Goal: Information Seeking & Learning: Learn about a topic

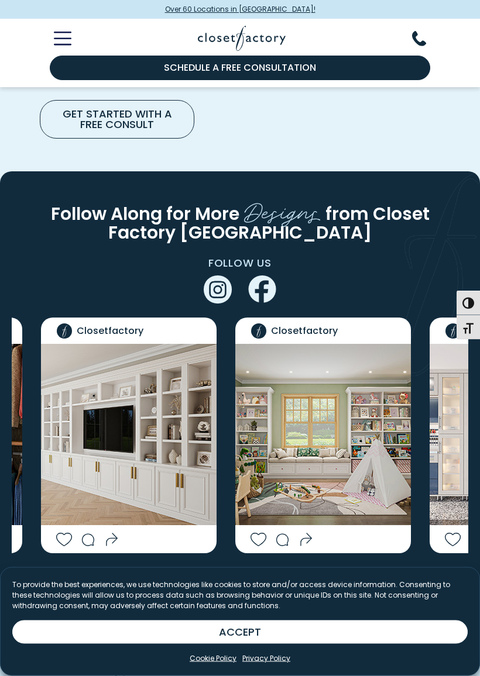
scroll to position [2244, 0]
click at [269, 569] on icon "Next slide" at bounding box center [270, 586] width 35 height 35
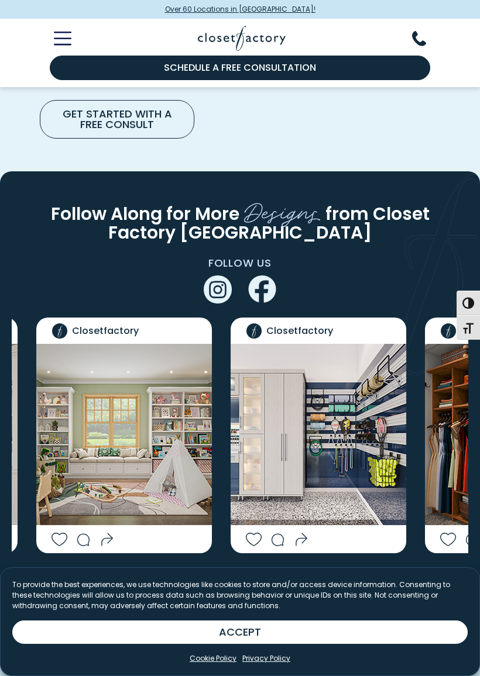
click at [266, 569] on icon "Next slide" at bounding box center [270, 586] width 35 height 35
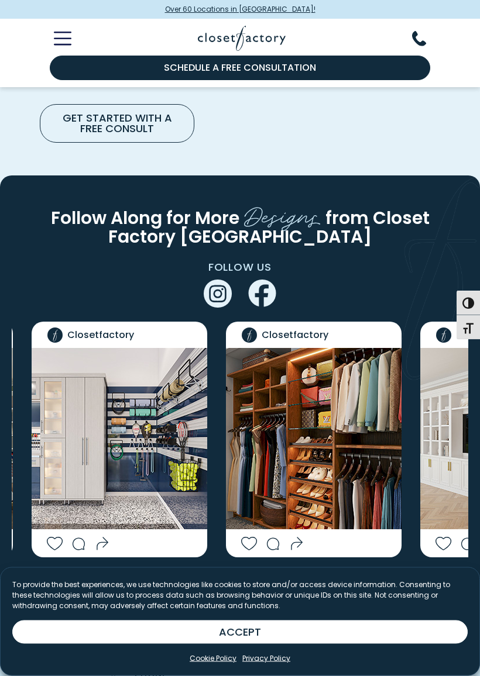
scroll to position [2242, 0]
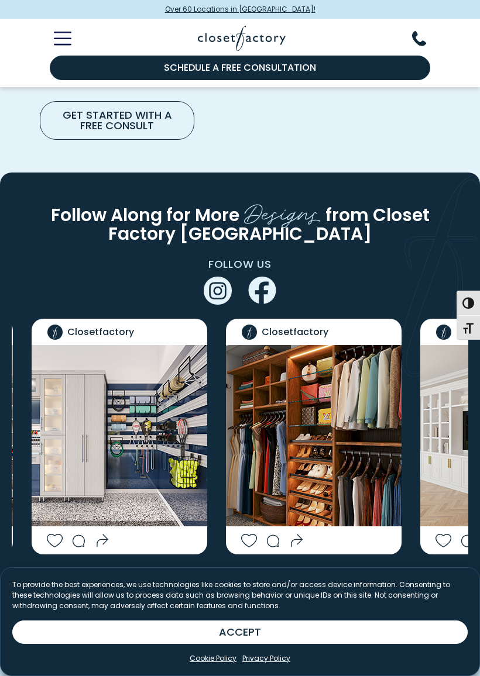
click at [258, 570] on icon "Next slide" at bounding box center [270, 587] width 35 height 35
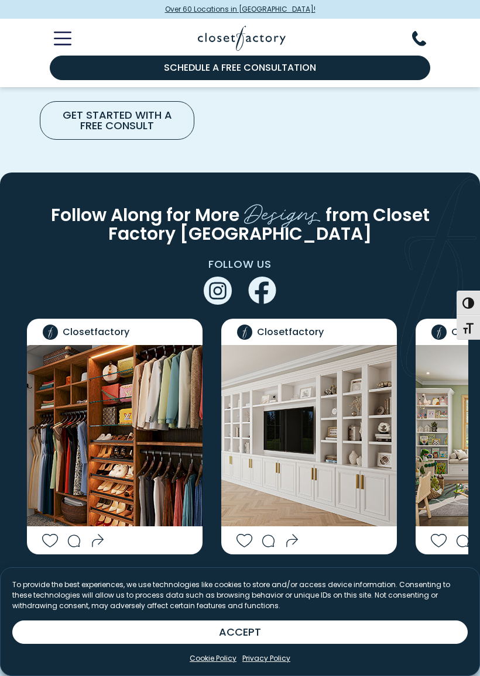
click at [279, 570] on icon "Next slide" at bounding box center [270, 587] width 35 height 35
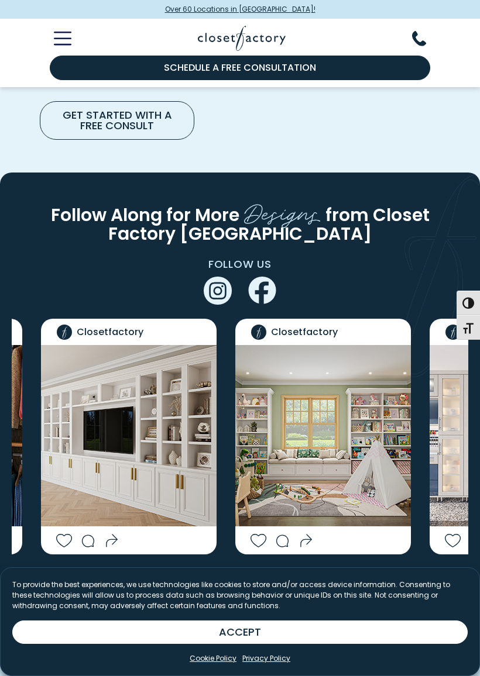
click at [273, 570] on icon "Next slide" at bounding box center [270, 587] width 35 height 35
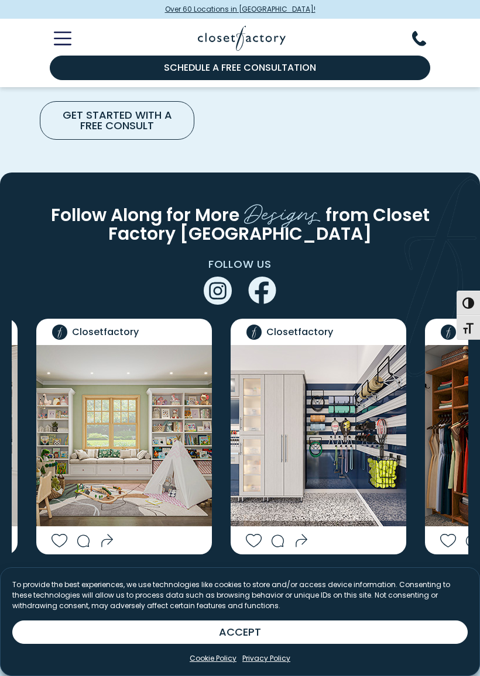
click at [273, 581] on icon "Next slide" at bounding box center [270, 587] width 7 height 13
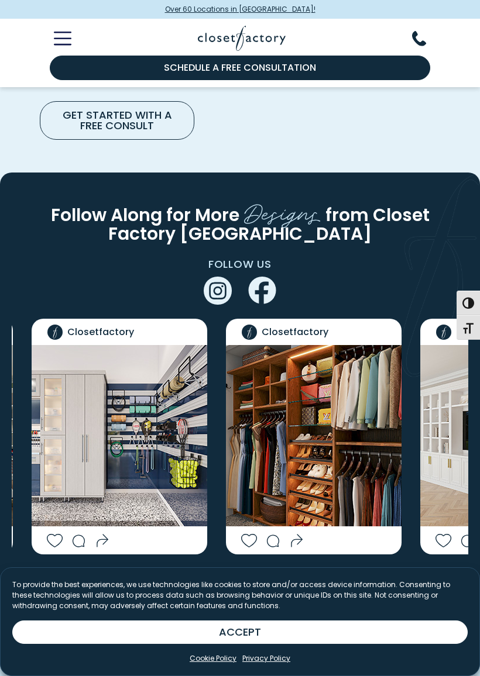
click at [266, 570] on icon "Next slide" at bounding box center [270, 587] width 35 height 35
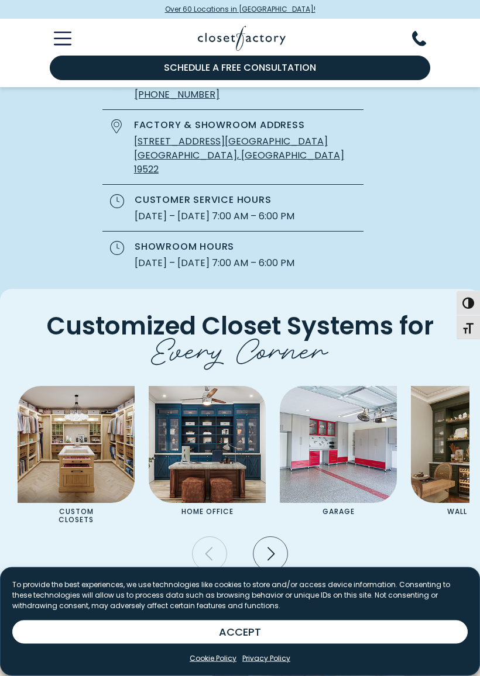
scroll to position [2836, 0]
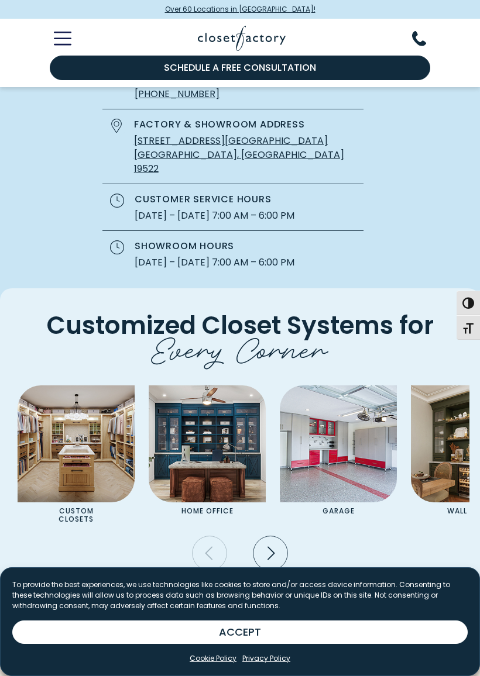
click at [81, 385] on img "Pages Gallery" at bounding box center [76, 443] width 117 height 117
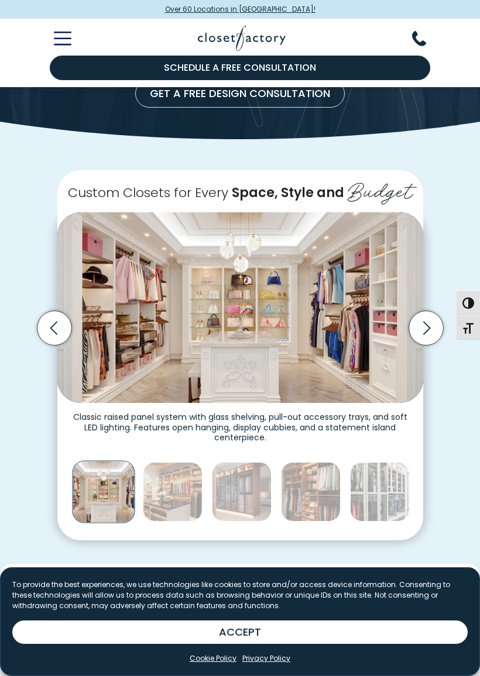
scroll to position [164, 0]
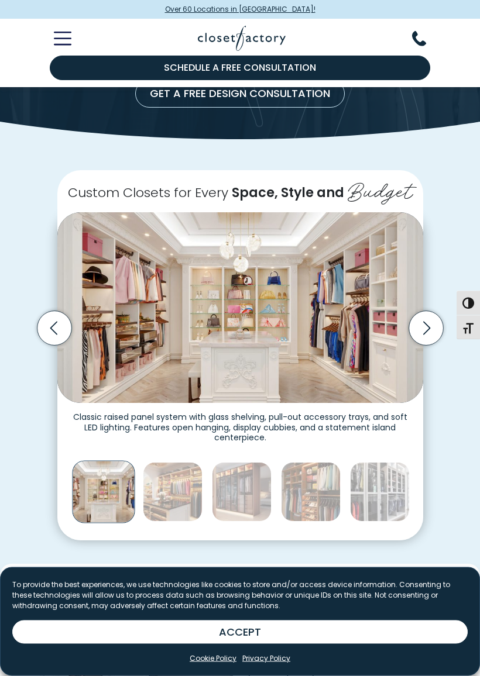
click at [359, 320] on img "Thumbnail Gallery" at bounding box center [240, 308] width 366 height 191
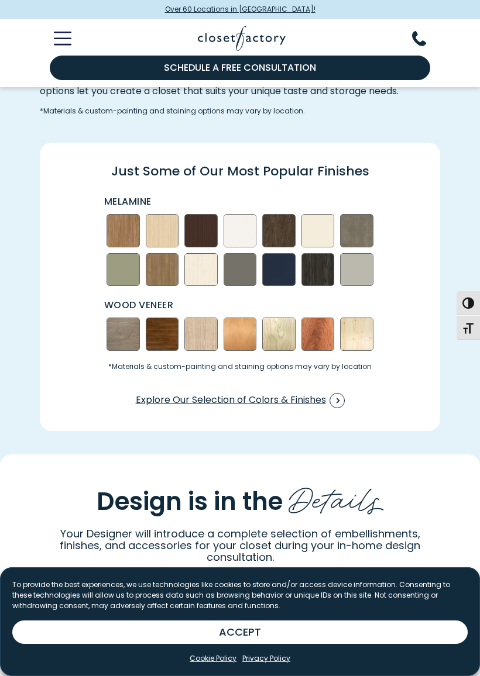
scroll to position [1248, 0]
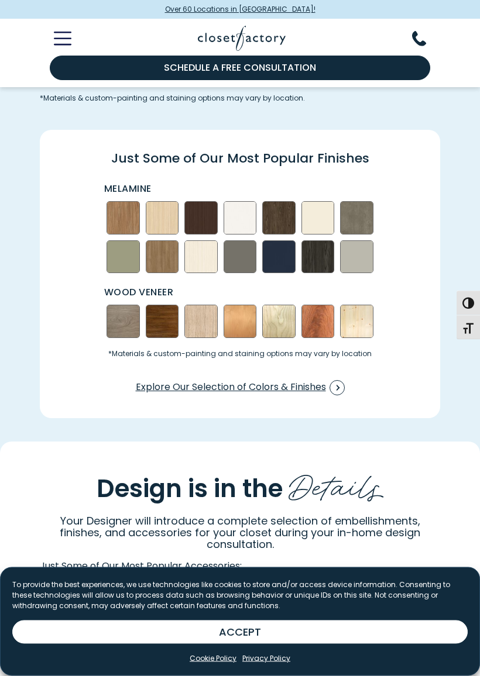
click at [115, 263] on img "Swatch Grid" at bounding box center [122, 257] width 33 height 33
click at [237, 266] on img "Swatch Grid" at bounding box center [239, 257] width 33 height 33
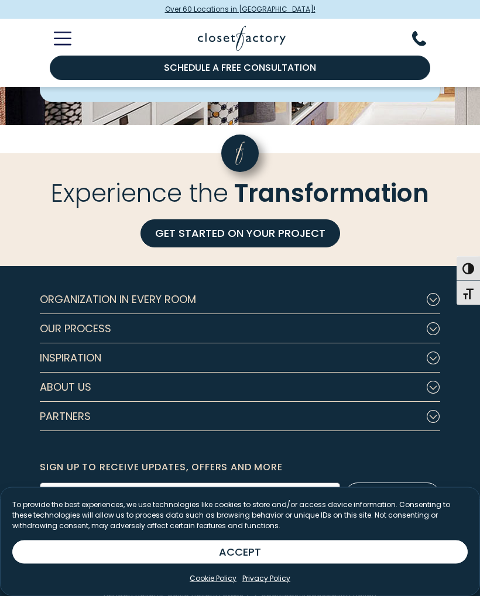
scroll to position [3332, 0]
